Goal: Transaction & Acquisition: Purchase product/service

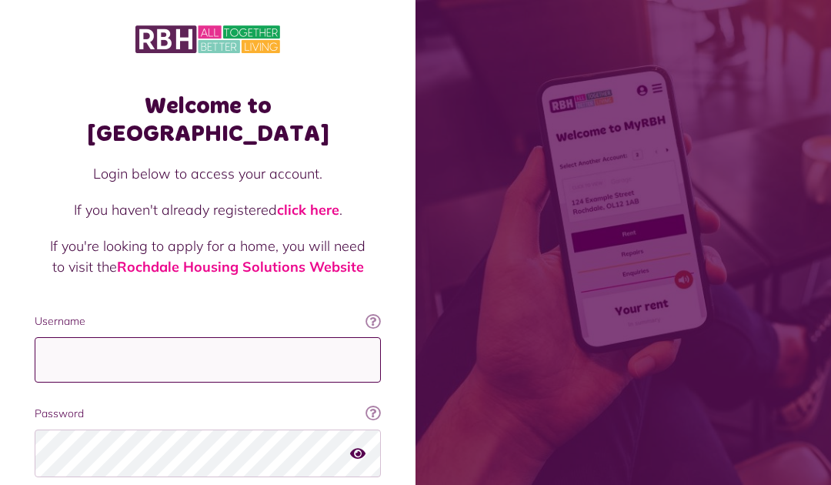
click at [287, 339] on input "Username" at bounding box center [208, 359] width 346 height 45
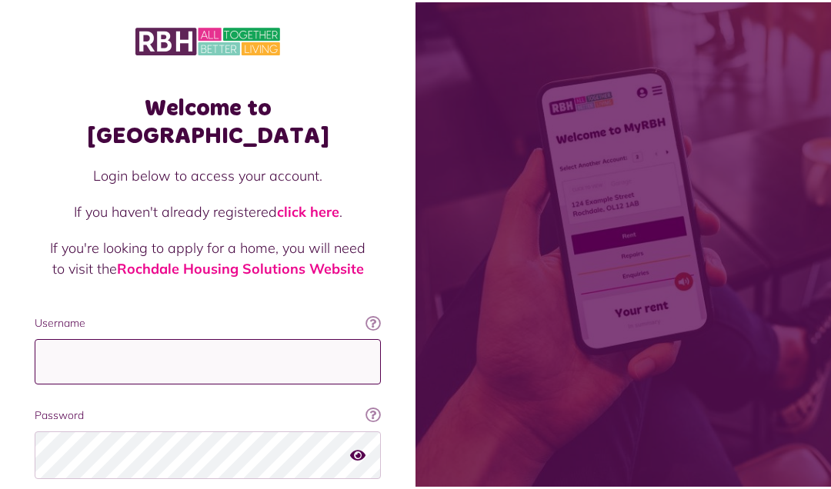
scroll to position [112, 0]
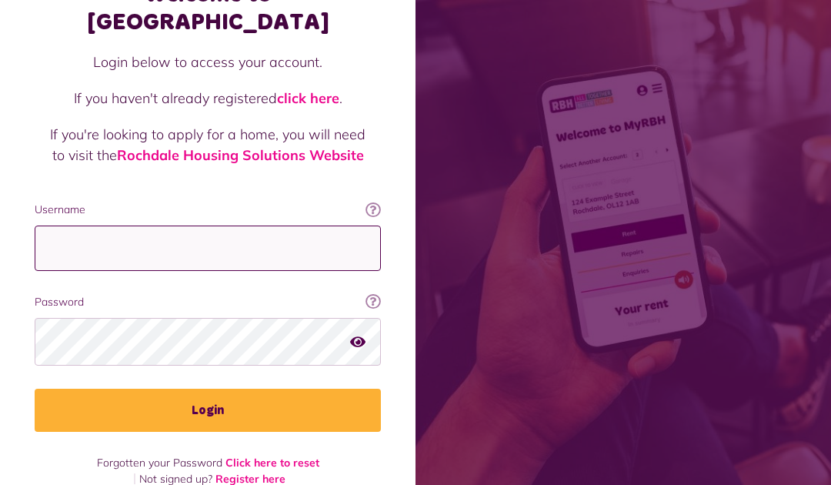
type input "**********"
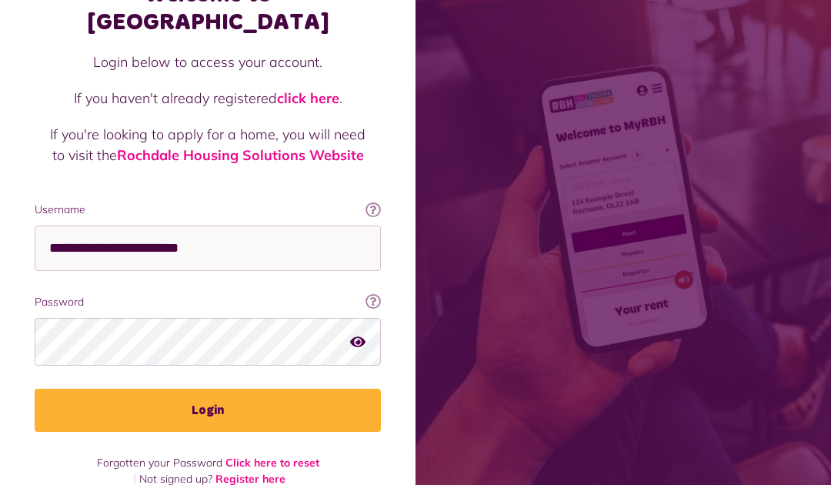
click at [253, 393] on button "Login" at bounding box center [208, 409] width 346 height 43
click at [232, 388] on button "Login" at bounding box center [208, 409] width 346 height 43
click at [218, 388] on button "Login" at bounding box center [208, 409] width 346 height 43
click at [208, 388] on button "Login" at bounding box center [208, 409] width 346 height 43
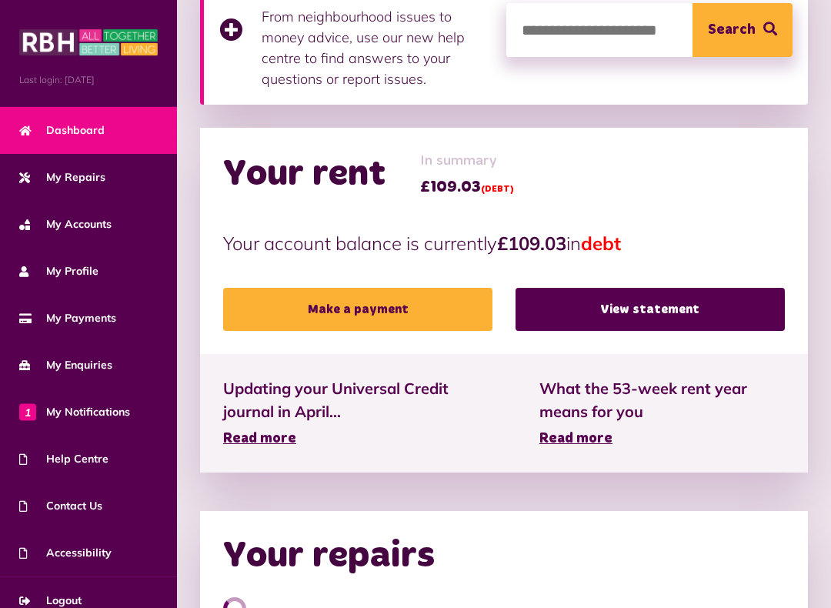
scroll to position [296, 0]
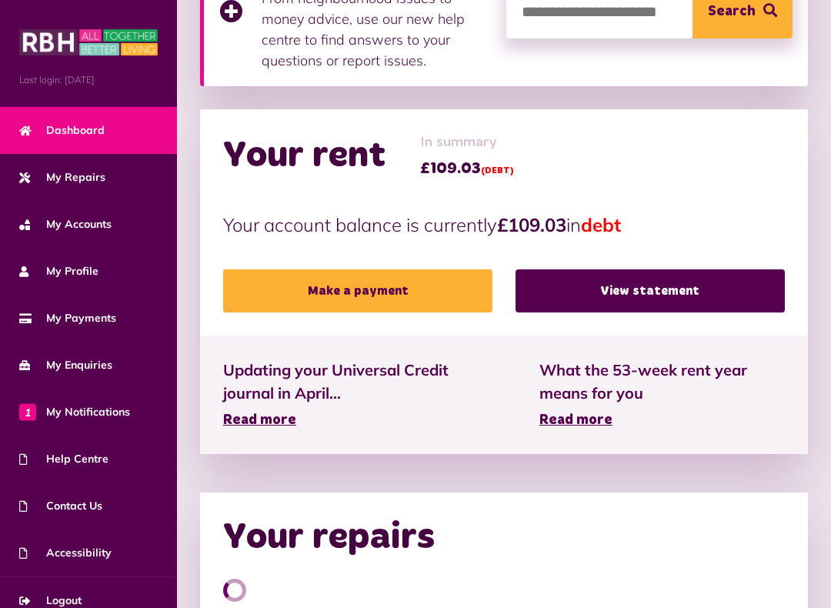
click at [423, 285] on link "Make a payment" at bounding box center [357, 290] width 269 height 43
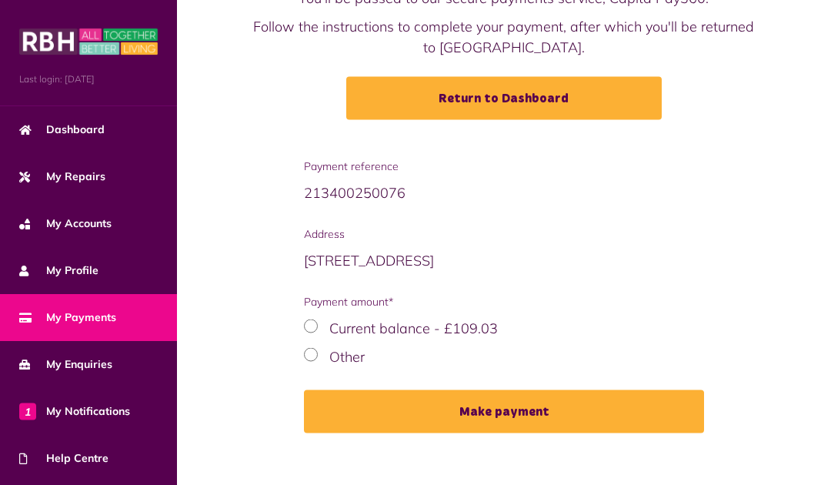
scroll to position [152, 0]
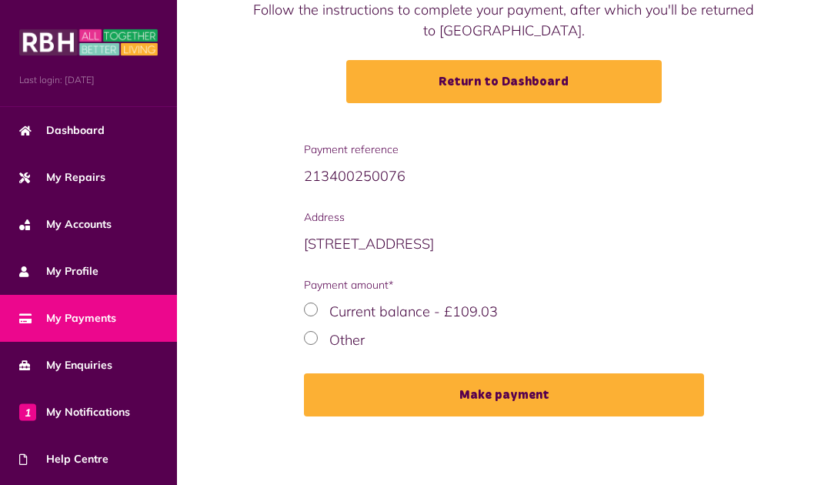
click at [442, 397] on button "Make payment" at bounding box center [504, 394] width 400 height 43
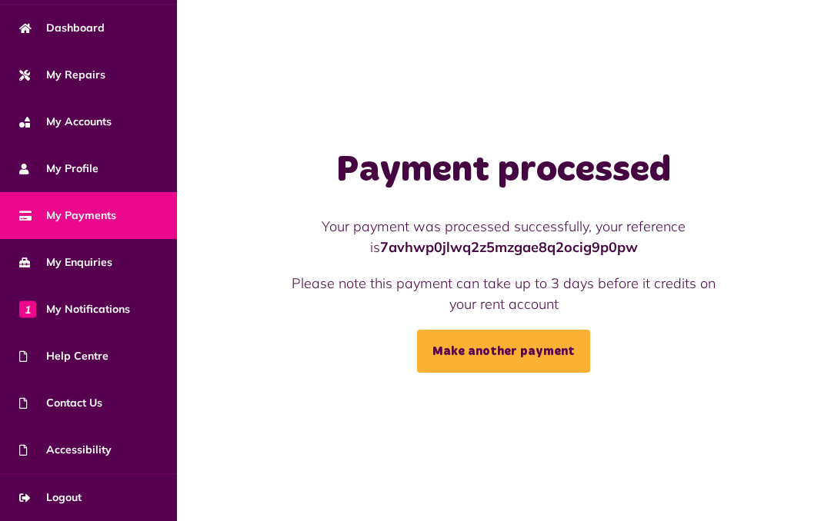
scroll to position [102, 0]
click at [75, 484] on span "Logout" at bounding box center [50, 498] width 62 height 16
